Goal: Information Seeking & Learning: Learn about a topic

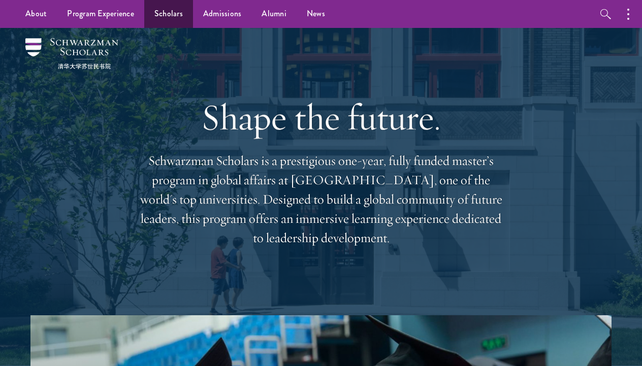
click at [152, 16] on link "Scholars" at bounding box center [168, 14] width 49 height 28
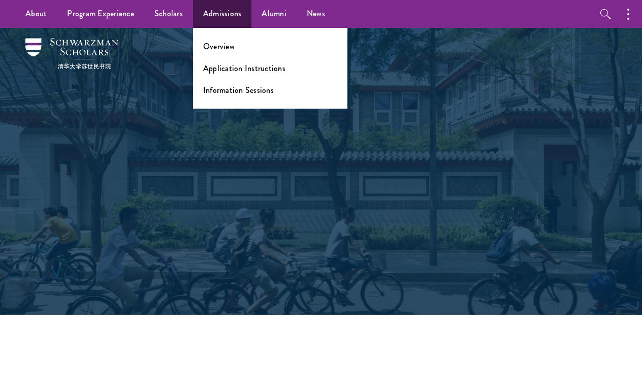
click at [207, 16] on link "Admissions" at bounding box center [222, 14] width 59 height 28
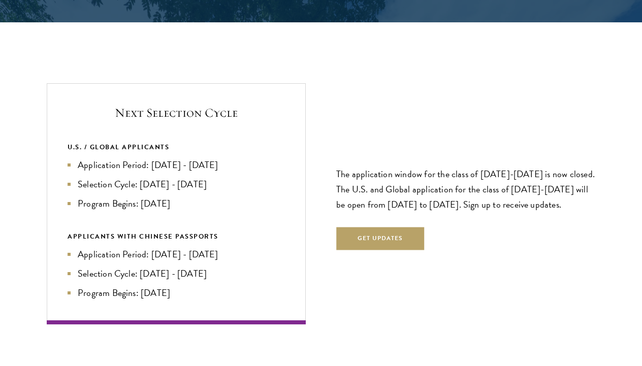
scroll to position [2096, 0]
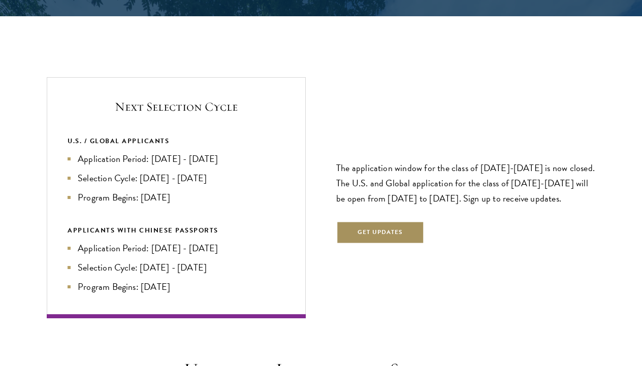
click at [351, 234] on button "Get Updates" at bounding box center [380, 233] width 88 height 23
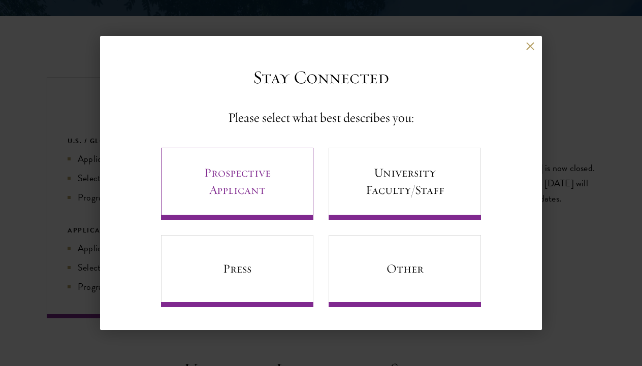
click at [279, 199] on link "Prospective Applicant" at bounding box center [237, 184] width 152 height 72
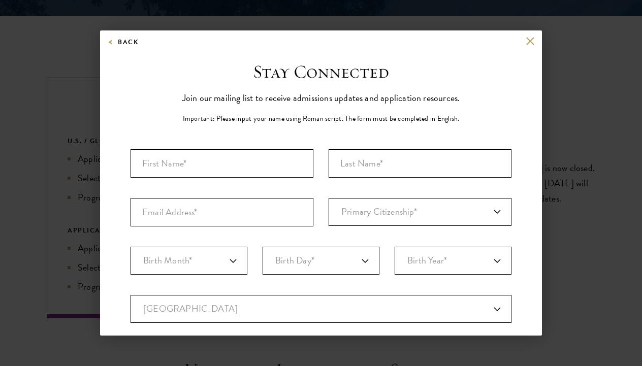
click at [533, 43] on button at bounding box center [530, 41] width 9 height 9
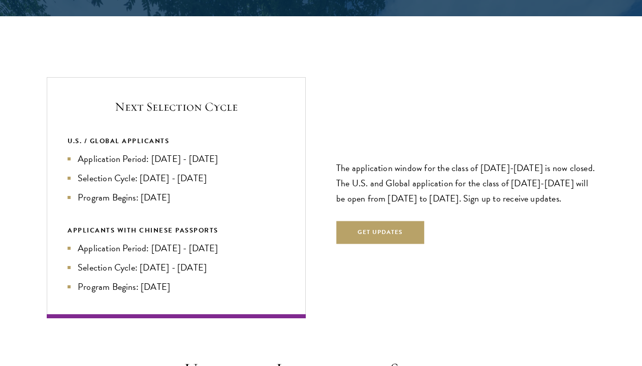
click at [513, 68] on main "Admissions Join the world's next generation of leaders. Admissions Overview Eve…" at bounding box center [321, 242] width 642 height 4621
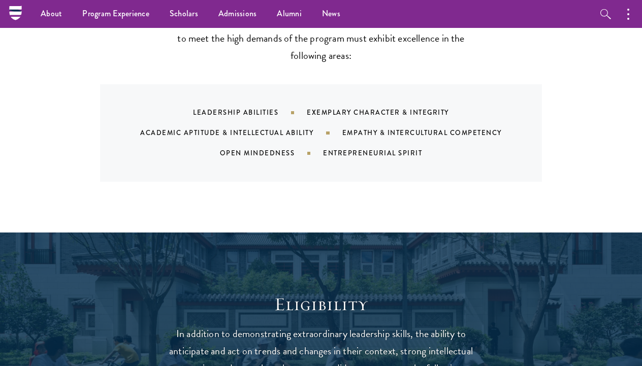
scroll to position [1026, 0]
